Goal: Task Accomplishment & Management: Use online tool/utility

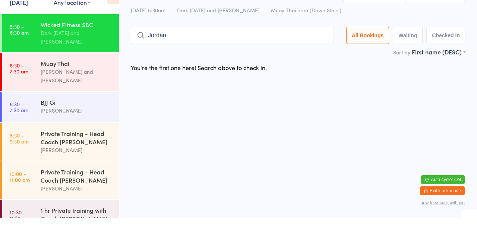
scroll to position [302, 0]
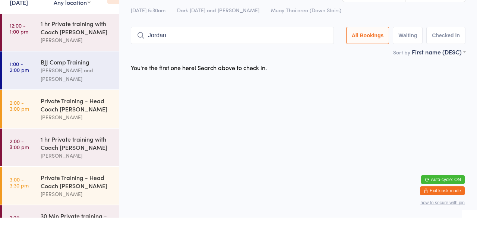
type input "Jordan"
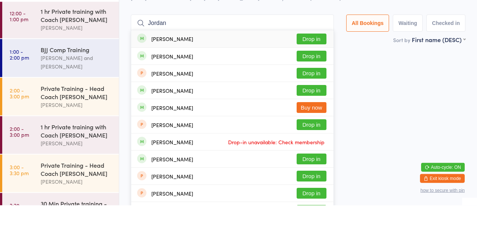
click at [325, 92] on button "Drop in" at bounding box center [312, 90] width 30 height 11
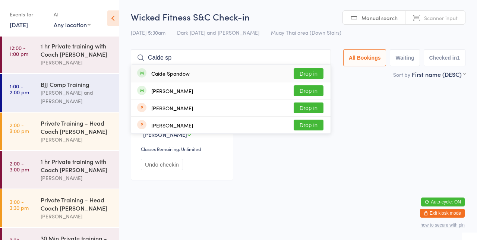
type input "Caide sp"
click at [312, 75] on button "Drop in" at bounding box center [309, 73] width 30 height 11
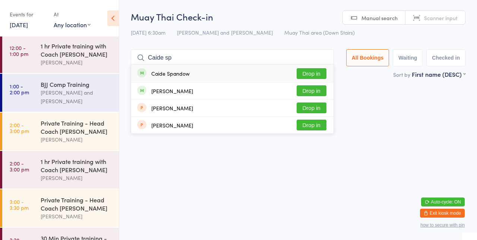
type input "Caide sp"
click at [319, 74] on button "Drop in" at bounding box center [312, 73] width 30 height 11
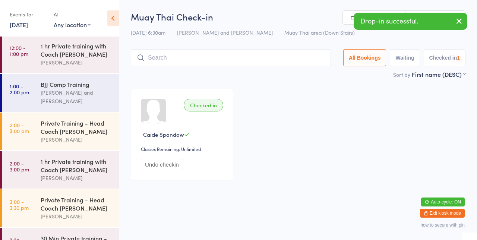
click at [207, 60] on input "search" at bounding box center [231, 57] width 200 height 17
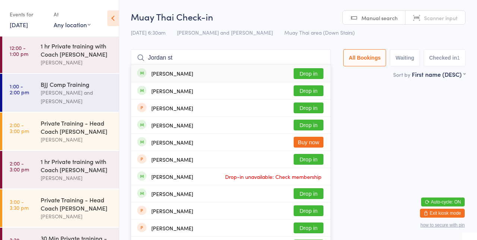
type input "Jordan st"
click at [315, 90] on button "Drop in" at bounding box center [309, 90] width 30 height 11
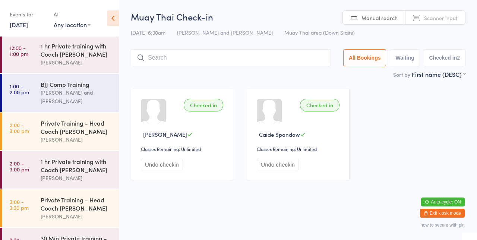
click at [160, 55] on input "search" at bounding box center [231, 57] width 200 height 17
type input "Muen"
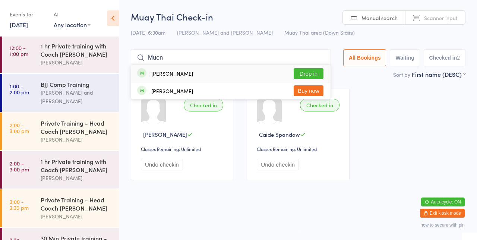
click at [310, 75] on button "Drop in" at bounding box center [309, 73] width 30 height 11
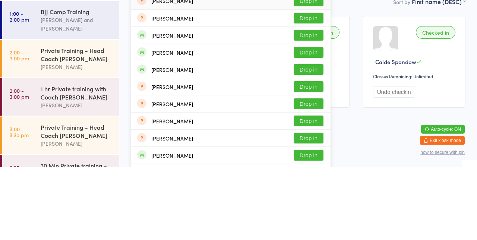
type input "Zac b"
click at [316, 144] on button "Drop in" at bounding box center [309, 142] width 30 height 11
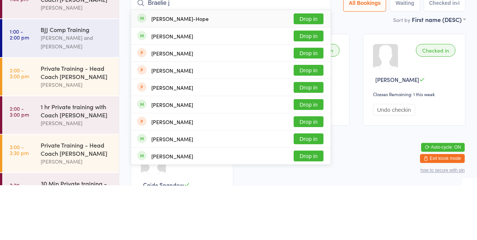
type input "Braelie j"
click at [310, 76] on button "Drop in" at bounding box center [309, 73] width 30 height 11
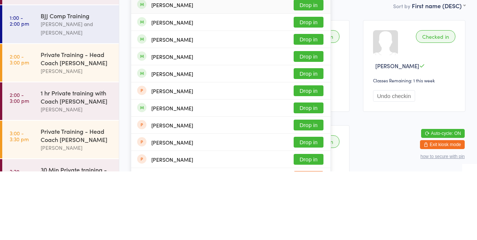
type input "[PERSON_NAME]"
click at [319, 92] on button "Drop in" at bounding box center [309, 90] width 30 height 11
